Goal: Communication & Community: Connect with others

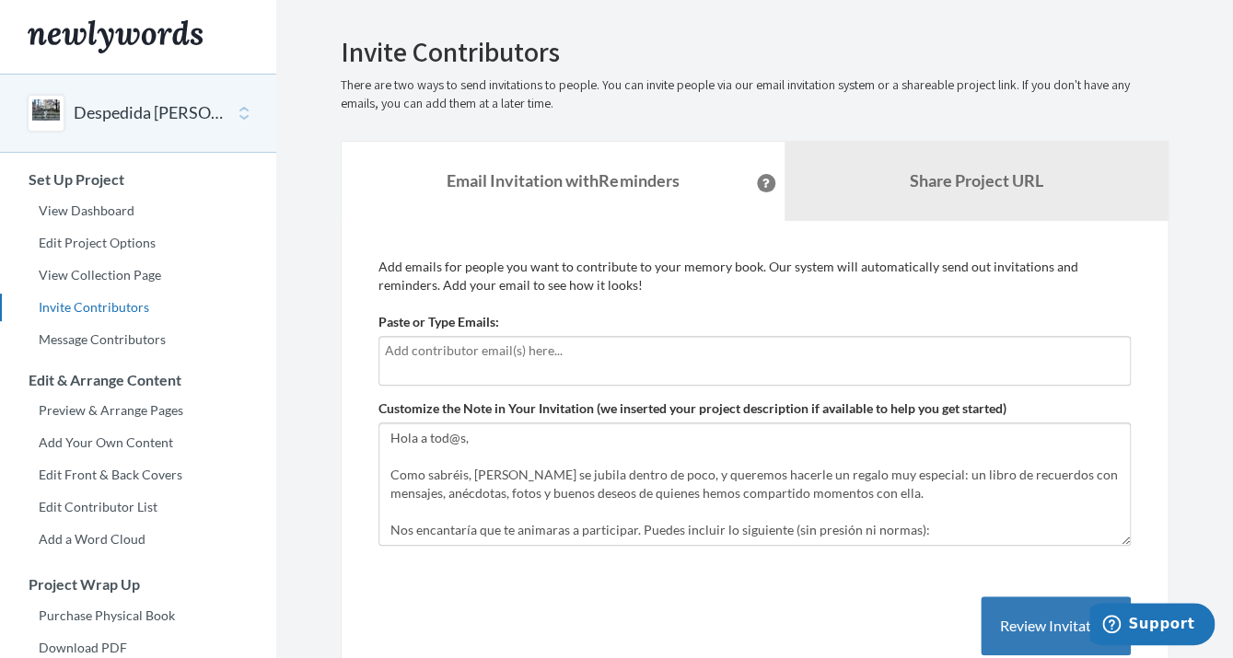
click at [505, 365] on div at bounding box center [754, 361] width 752 height 50
type input "[EMAIL_ADDRESS][DOMAIN_NAME]"
drag, startPoint x: 564, startPoint y: 351, endPoint x: 299, endPoint y: 350, distance: 265.2
click at [385, 350] on input "[EMAIL_ADDRESS][DOMAIN_NAME]" at bounding box center [754, 351] width 739 height 20
click at [759, 351] on input "[EMAIL_ADDRESS][DOMAIN_NAME]" at bounding box center [754, 351] width 739 height 20
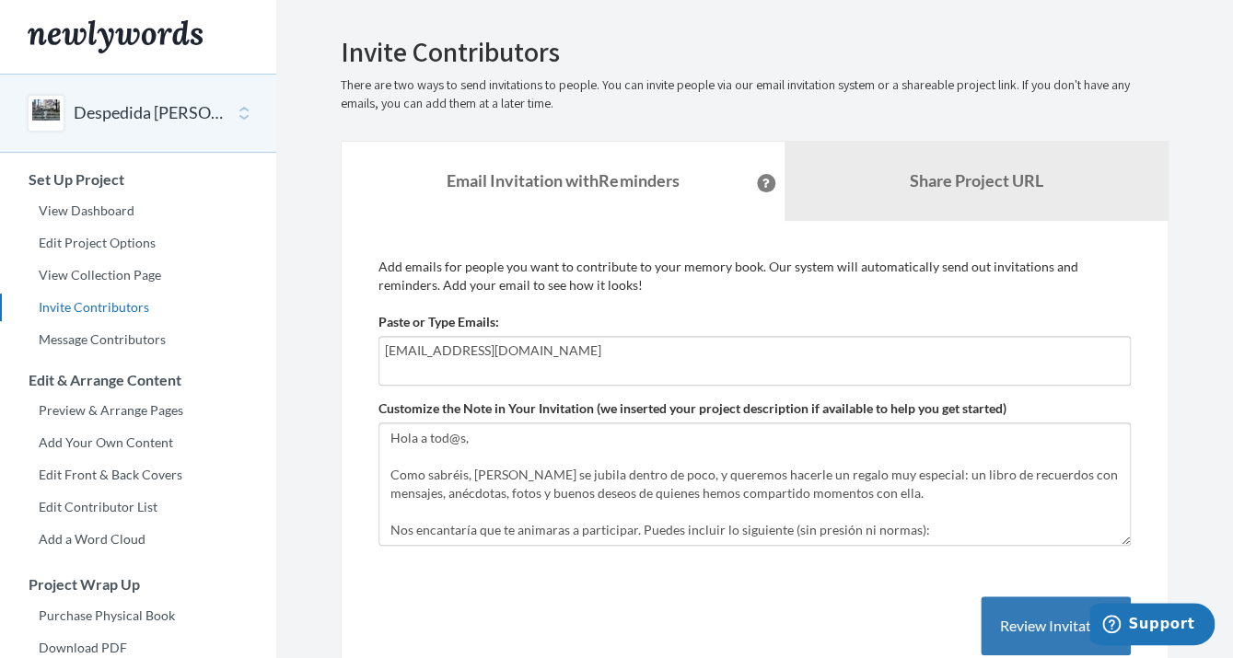
click at [759, 351] on input "[EMAIL_ADDRESS][DOMAIN_NAME]" at bounding box center [754, 351] width 739 height 20
click at [796, 353] on input "[EMAIL_ADDRESS][DOMAIN_NAME]" at bounding box center [754, 351] width 739 height 20
click at [797, 353] on input "[EMAIL_ADDRESS][DOMAIN_NAME]" at bounding box center [754, 351] width 739 height 20
click at [876, 342] on input "Silgalbram@gmail.com" at bounding box center [754, 351] width 739 height 20
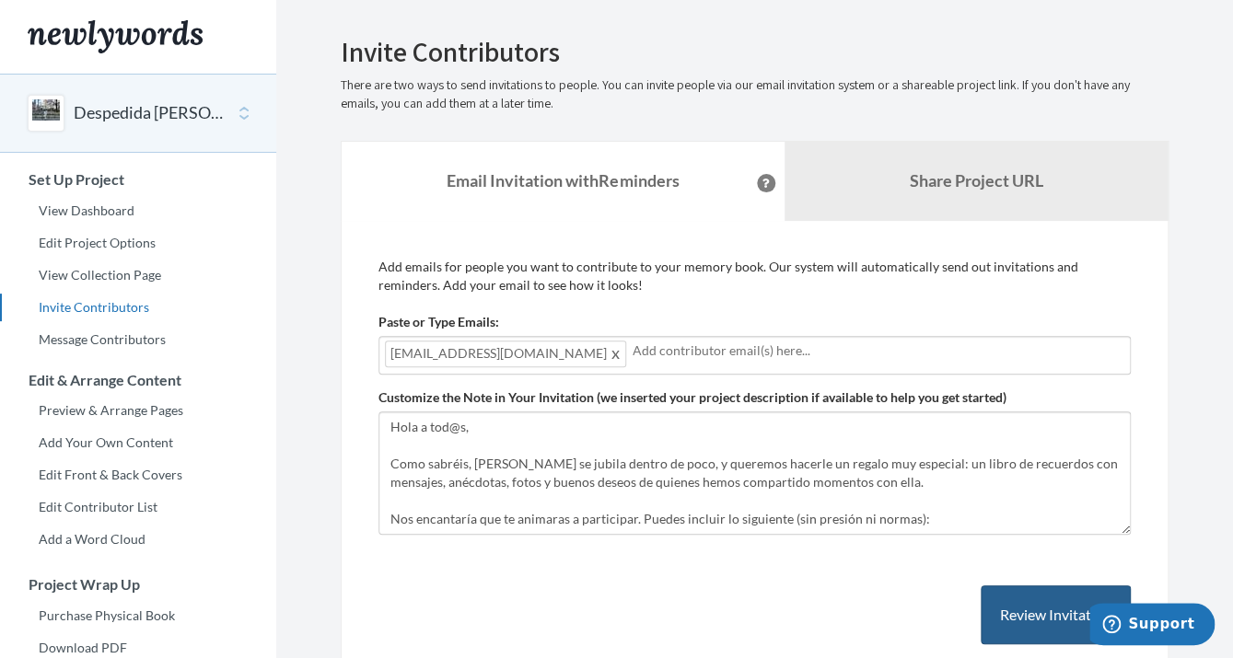
click at [1014, 604] on button "Review Invitation" at bounding box center [1056, 616] width 150 height 60
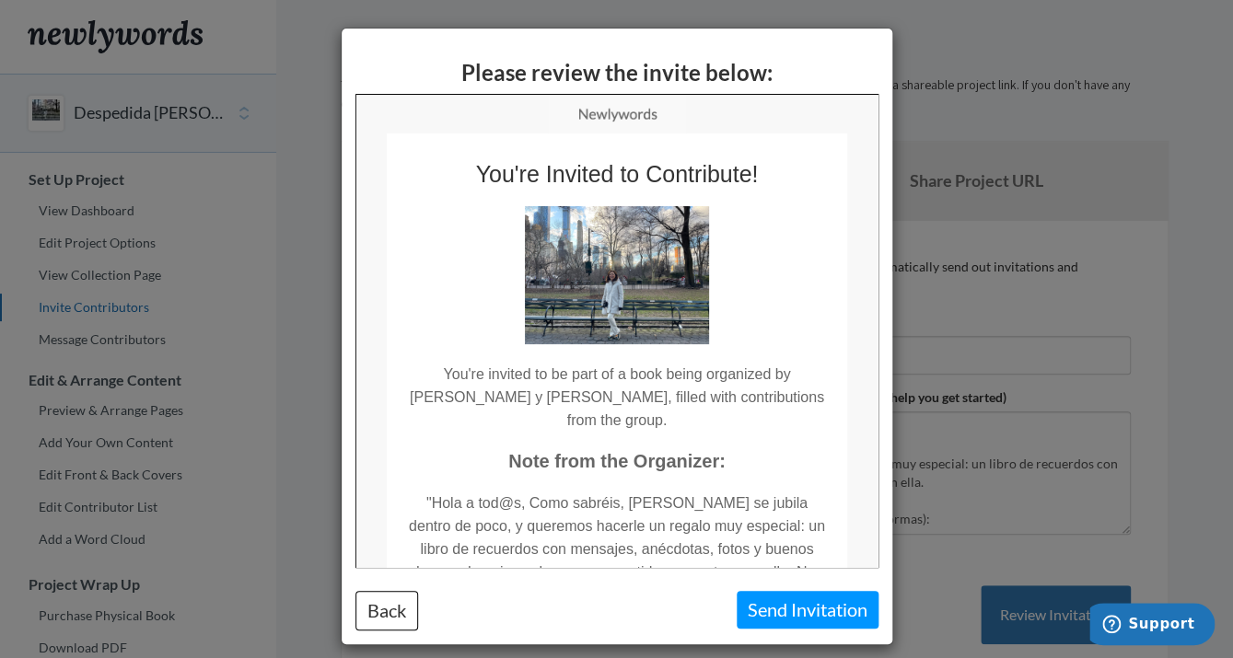
click at [777, 614] on button "Send Invitation" at bounding box center [808, 610] width 142 height 38
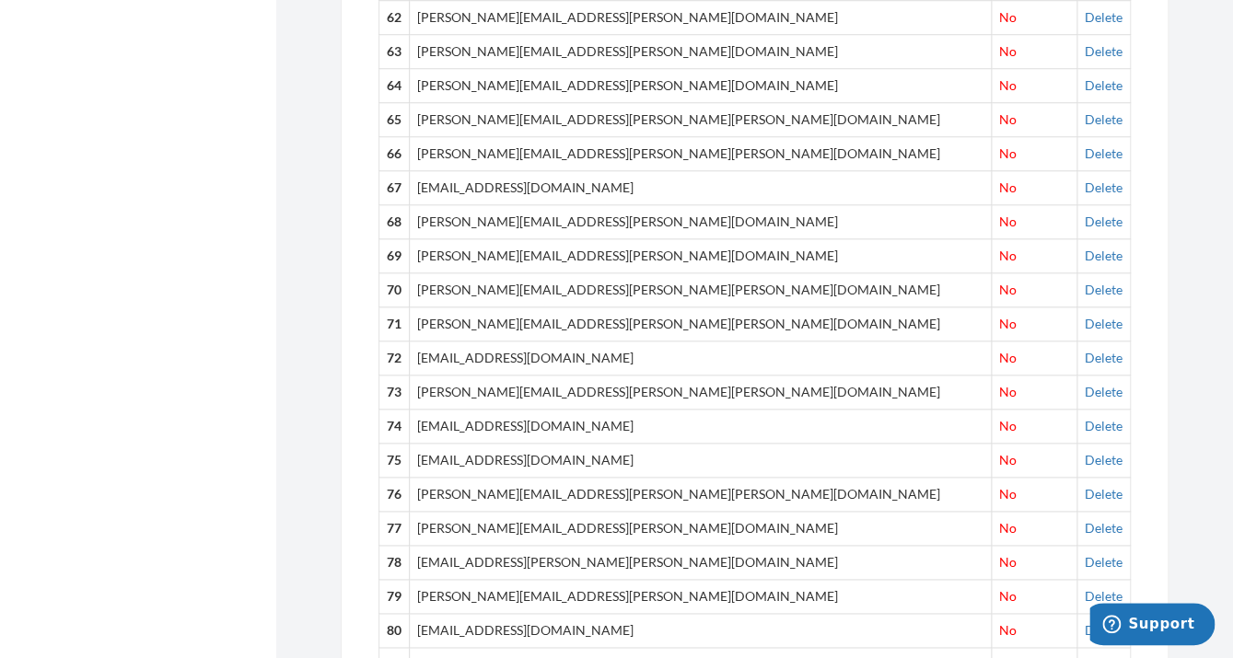
scroll to position [2715, 0]
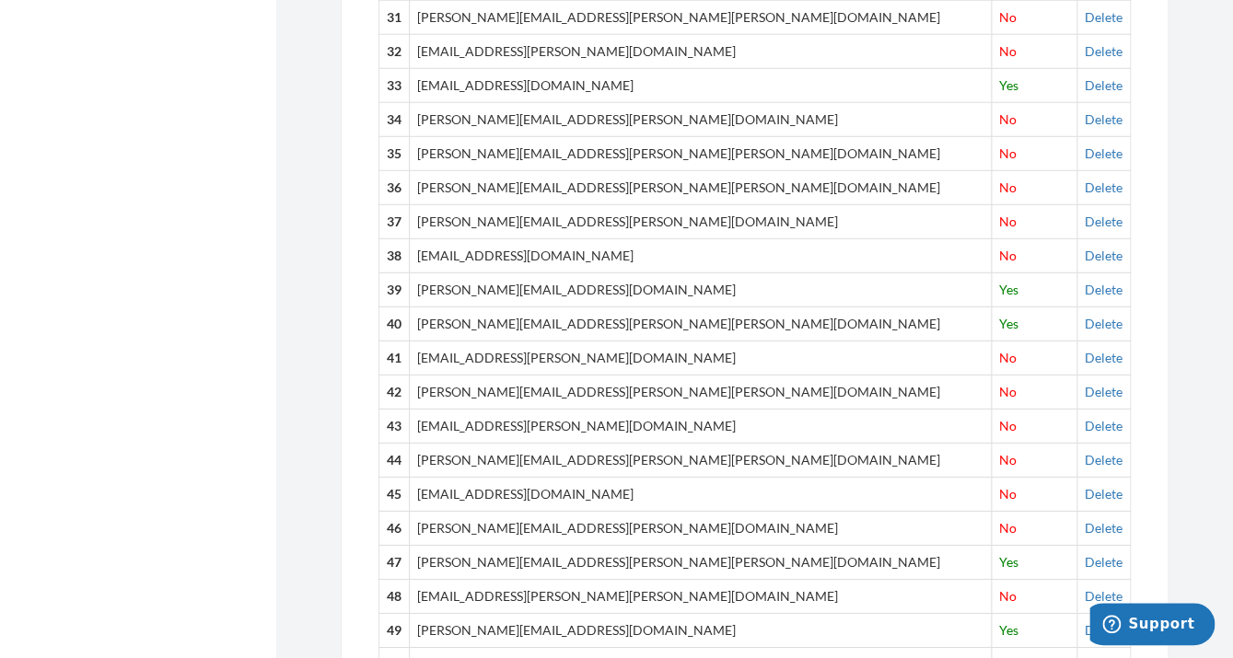
scroll to position [1762, 0]
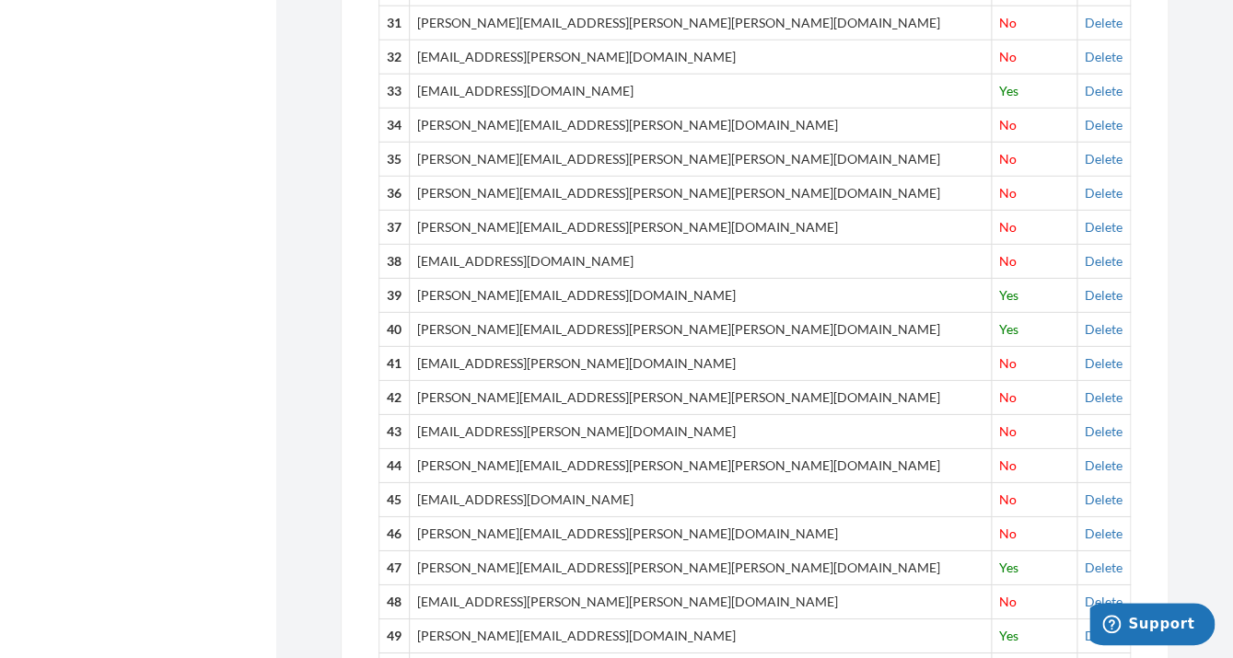
drag, startPoint x: 663, startPoint y: 172, endPoint x: 424, endPoint y: 184, distance: 238.8
click at [424, 184] on tr "36 [PERSON_NAME][EMAIL_ADDRESS][PERSON_NAME][PERSON_NAME][DOMAIN_NAME] No [GEOG…" at bounding box center [754, 193] width 751 height 34
copy tr "[PERSON_NAME][EMAIL_ADDRESS][PERSON_NAME][PERSON_NAME][DOMAIN_NAME]"
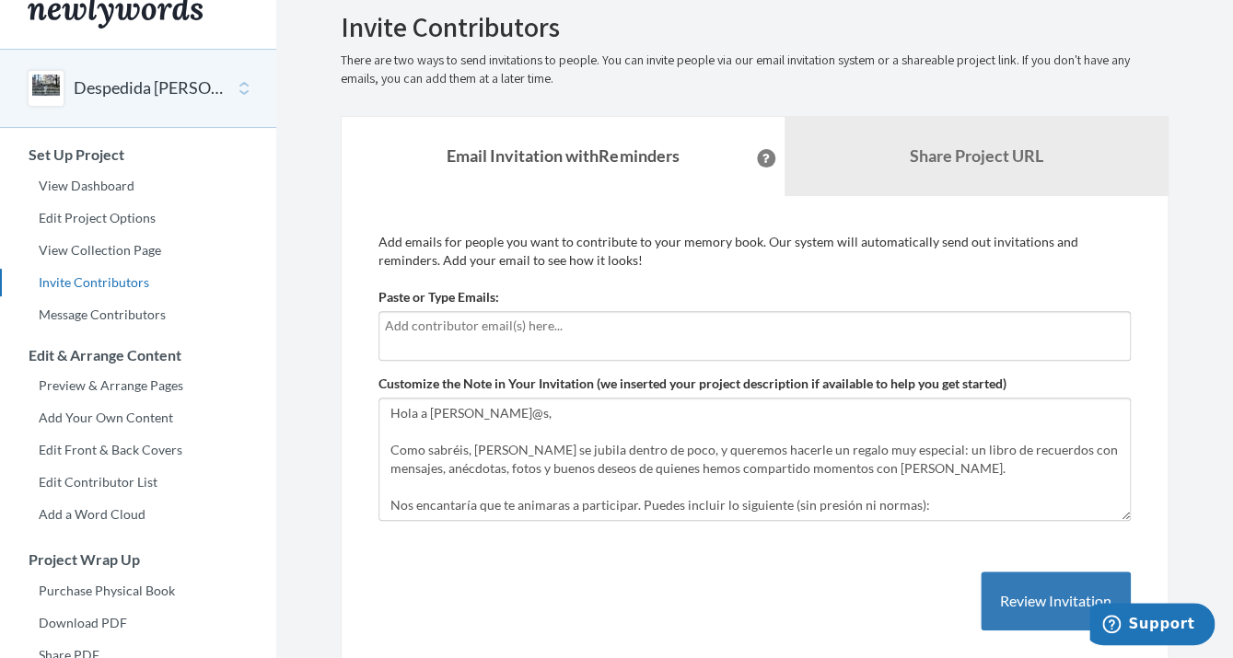
scroll to position [0, 0]
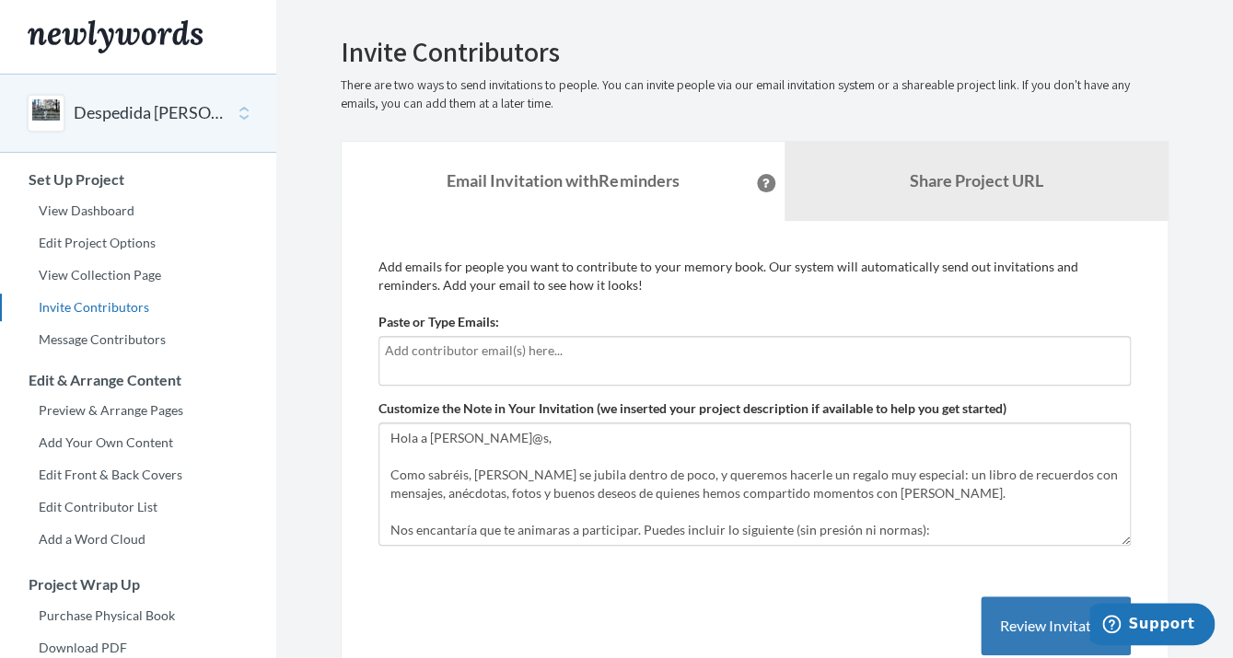
click at [474, 359] on input "text" at bounding box center [754, 351] width 739 height 20
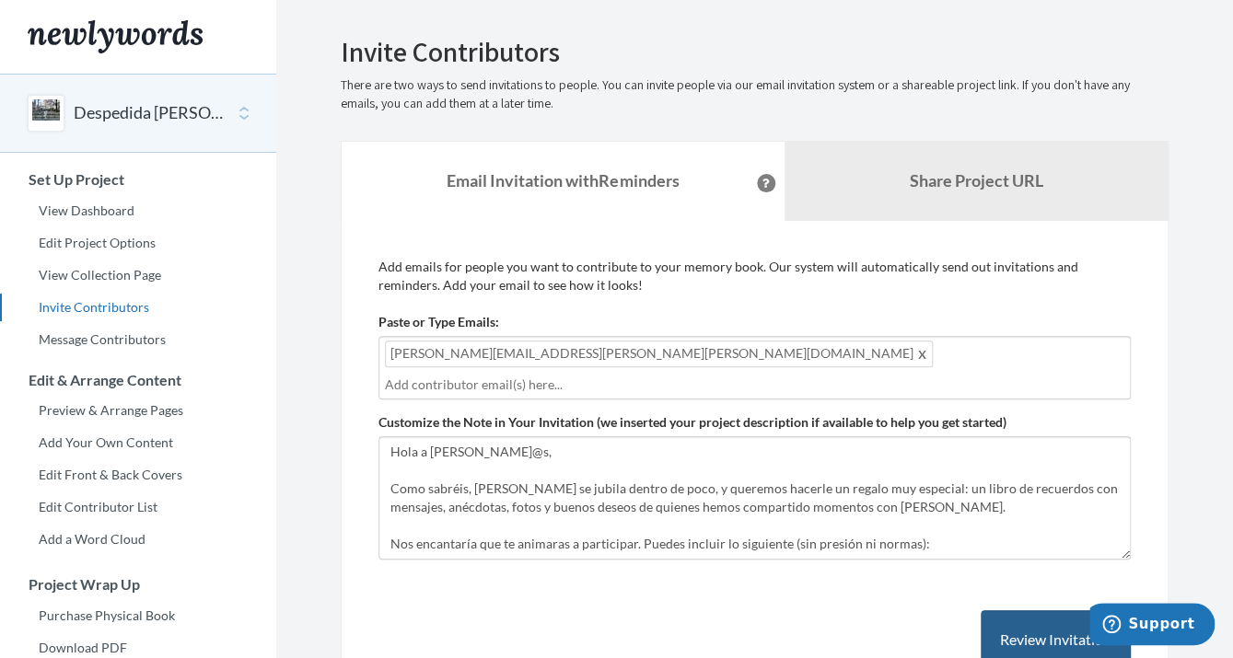
click at [1033, 615] on button "Review Invitation" at bounding box center [1056, 640] width 150 height 60
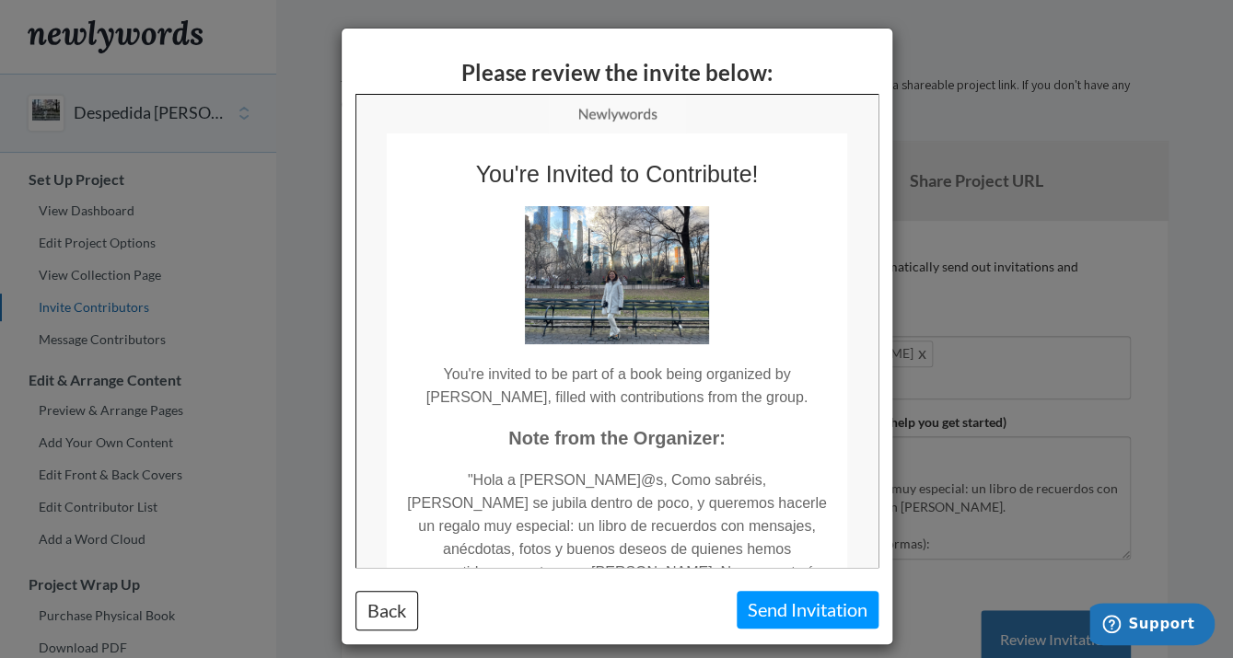
click at [784, 616] on button "Send Invitation" at bounding box center [808, 610] width 142 height 38
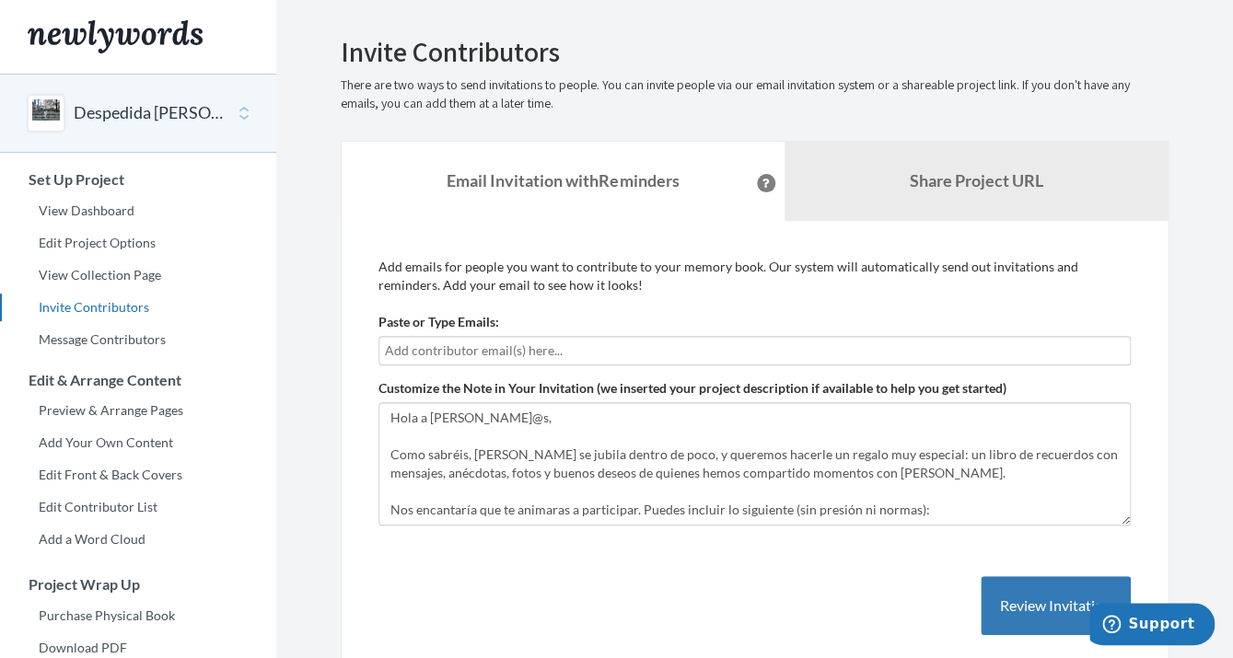
click at [131, 111] on button "Despedida [PERSON_NAME] [PERSON_NAME]" at bounding box center [148, 113] width 149 height 24
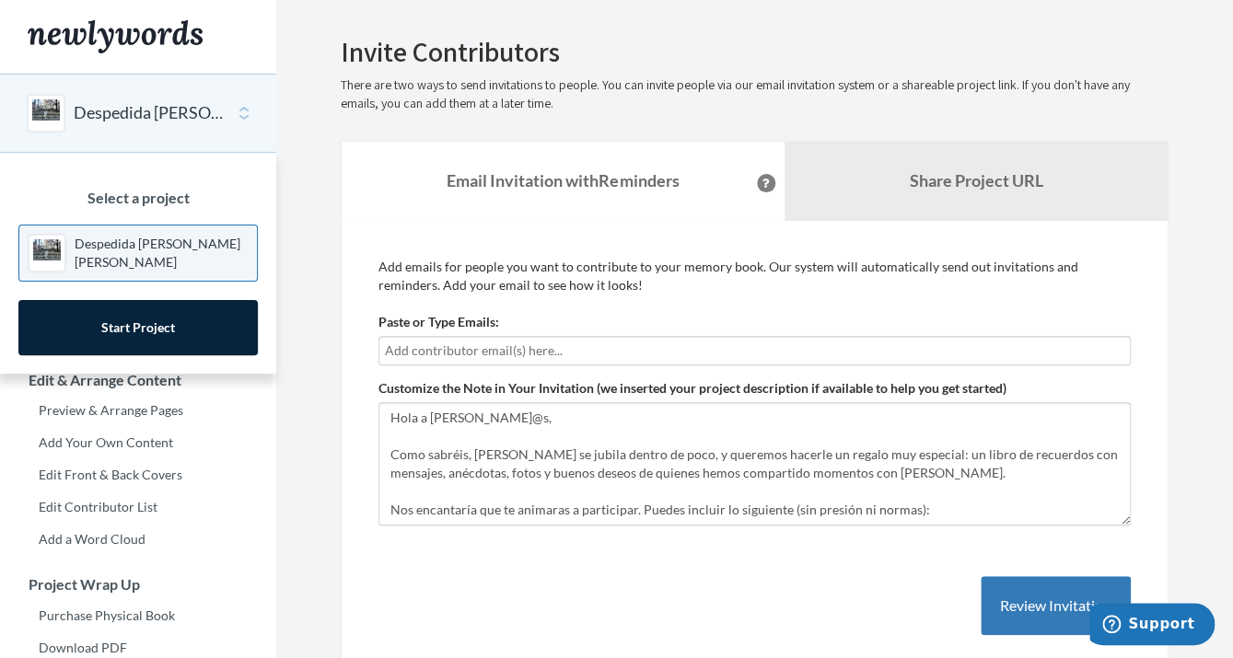
click at [128, 249] on p "Despedida [PERSON_NAME] [PERSON_NAME]" at bounding box center [161, 253] width 173 height 37
